Goal: Information Seeking & Learning: Check status

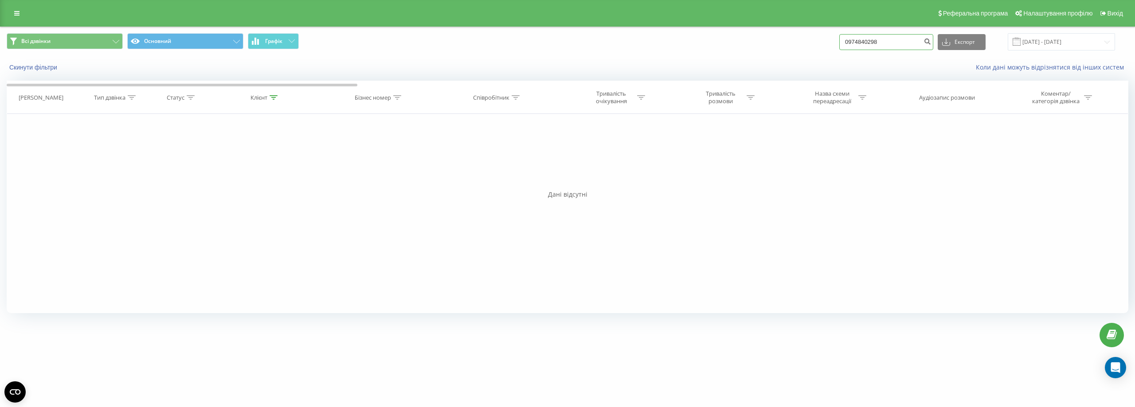
drag, startPoint x: 890, startPoint y: 41, endPoint x: 847, endPoint y: 44, distance: 43.1
click at [847, 44] on div "Всі дзвінки Основний Графік 0974840298 Експорт .csv .xls .xlsx 01.09.2025 - 30.…" at bounding box center [567, 41] width 1121 height 17
click at [15, 16] on icon at bounding box center [16, 13] width 5 height 6
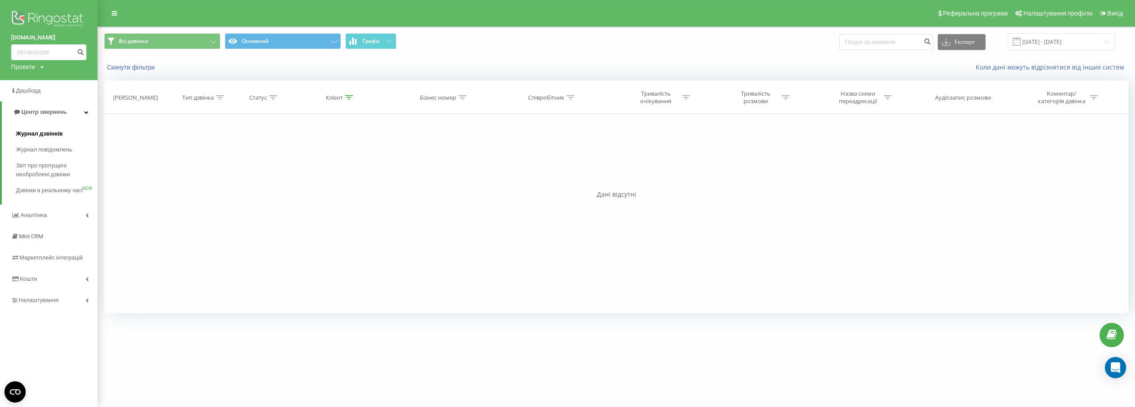
click at [35, 133] on span "Журнал дзвінків" at bounding box center [39, 133] width 47 height 9
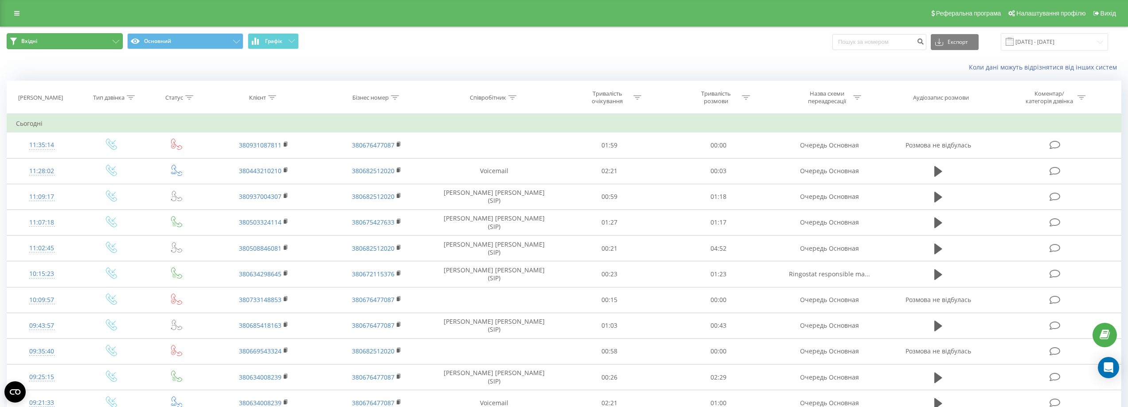
click at [49, 35] on button "Вхідні" at bounding box center [65, 41] width 116 height 16
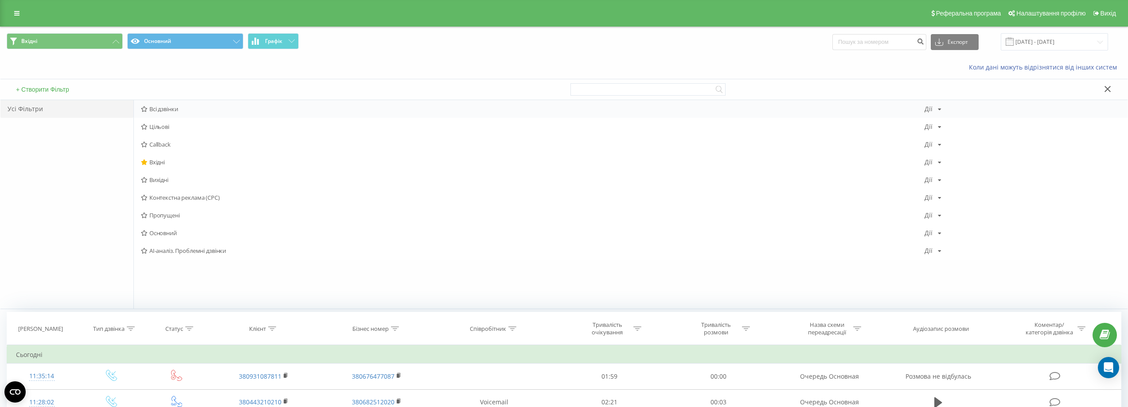
click at [149, 110] on span "Всі дзвінки" at bounding box center [533, 109] width 784 height 6
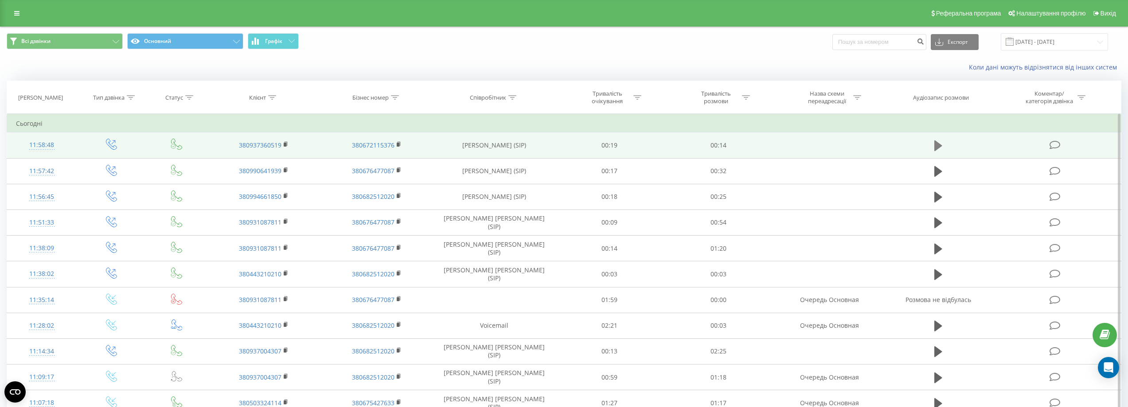
click at [937, 143] on icon at bounding box center [938, 146] width 8 height 11
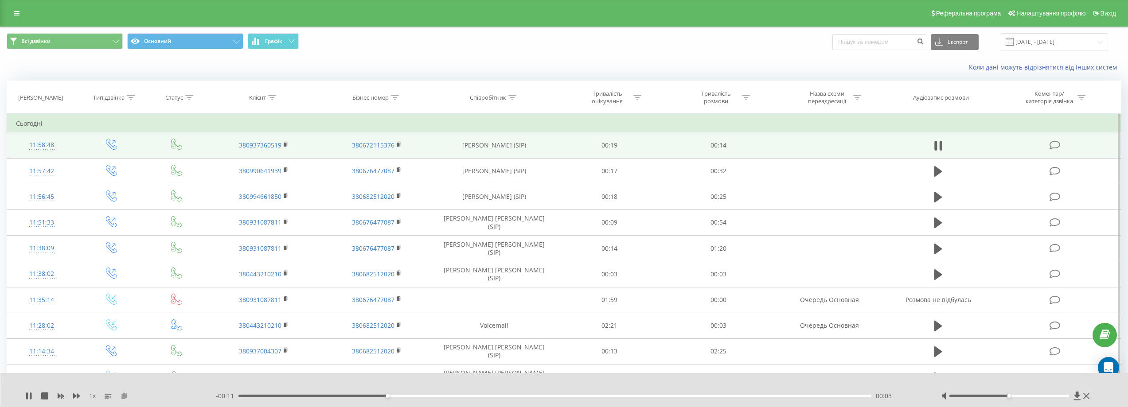
click at [125, 395] on icon at bounding box center [125, 396] width 8 height 6
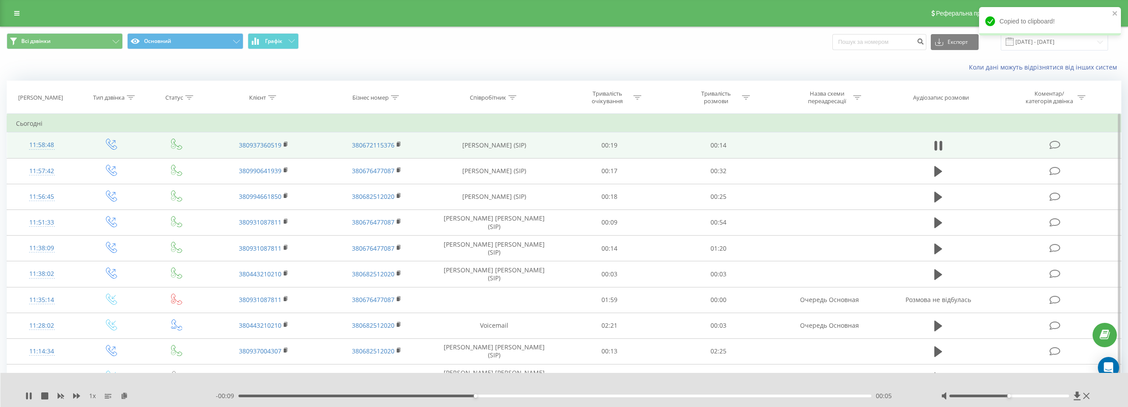
drag, startPoint x: 25, startPoint y: 395, endPoint x: 108, endPoint y: 405, distance: 83.5
click at [28, 395] on icon at bounding box center [28, 396] width 7 height 7
